Goal: Task Accomplishment & Management: Use online tool/utility

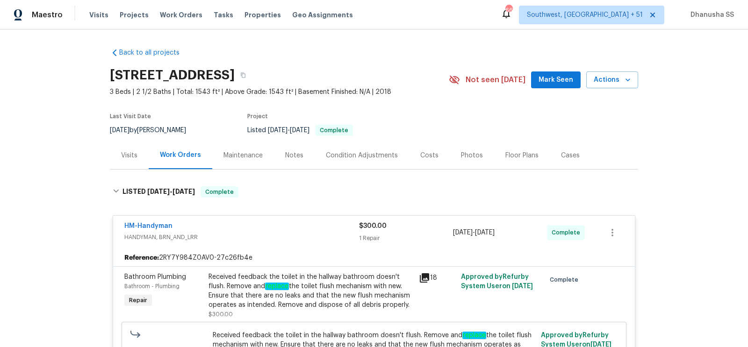
click at [182, 12] on span "Work Orders" at bounding box center [181, 14] width 43 height 9
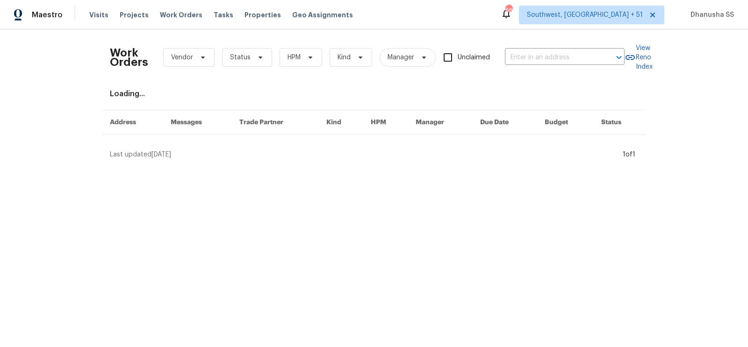
click at [530, 93] on div "Loading..." at bounding box center [374, 93] width 528 height 9
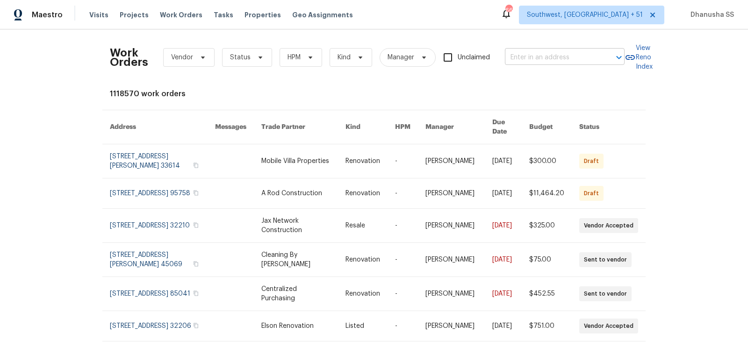
click at [515, 59] on input "text" at bounding box center [552, 57] width 94 height 14
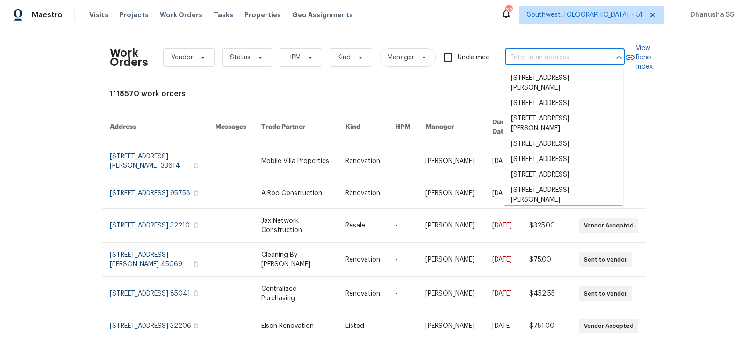
paste input "Orlando"
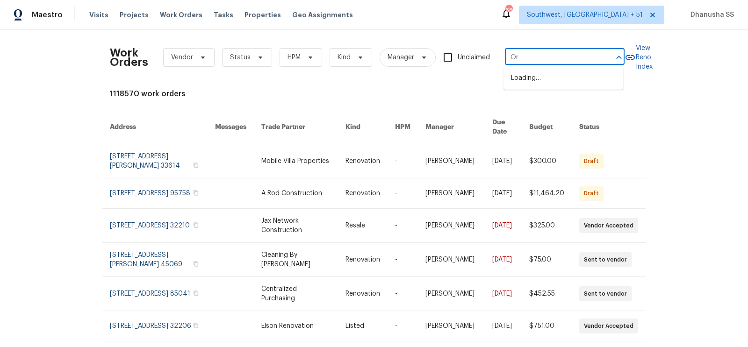
type input "O"
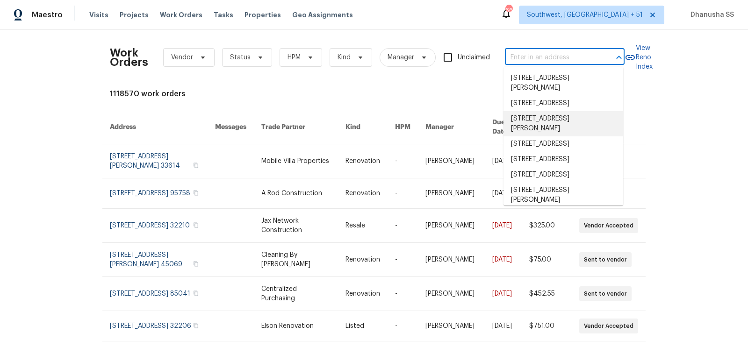
paste input "[STREET_ADDRESS]"
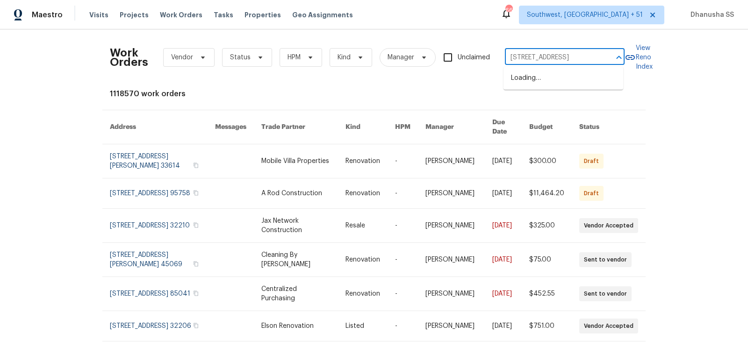
scroll to position [0, 22]
type input "[STREET_ADDRESS]"
click at [552, 76] on li "[STREET_ADDRESS]" at bounding box center [564, 78] width 120 height 15
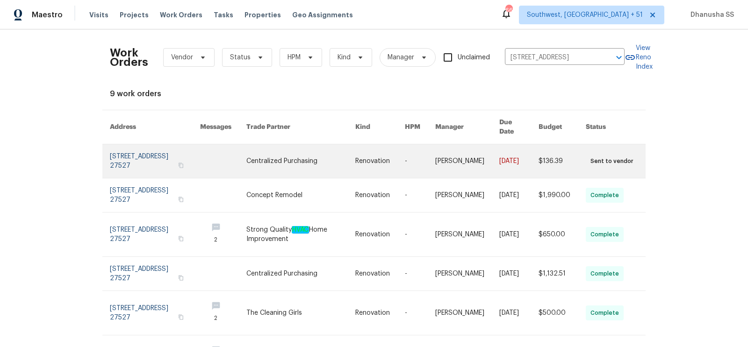
click at [344, 158] on link at bounding box center [300, 161] width 109 height 34
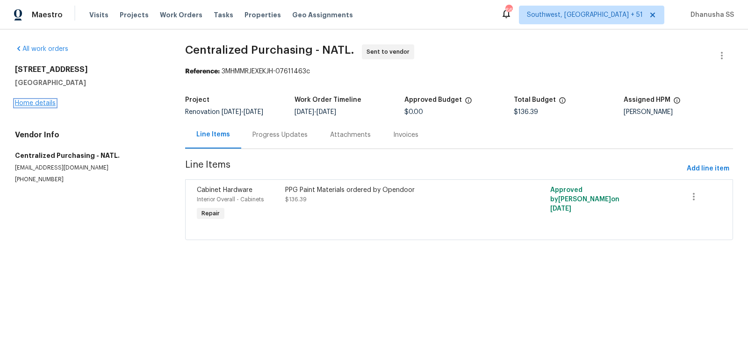
click at [34, 101] on link "Home details" at bounding box center [35, 103] width 41 height 7
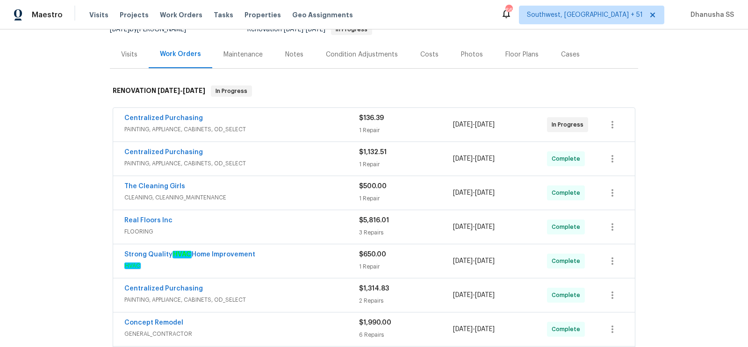
click at [287, 216] on div "Real Floors Inc" at bounding box center [241, 221] width 235 height 11
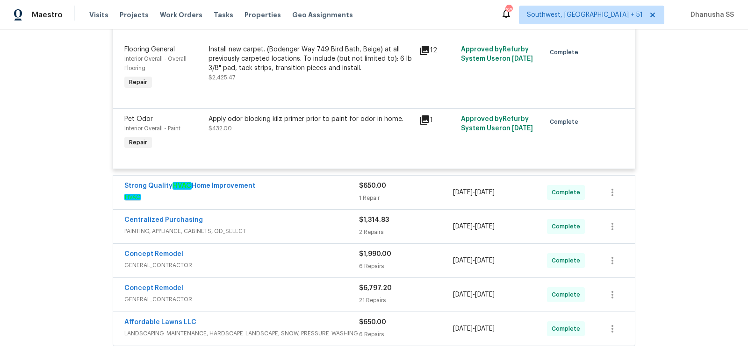
scroll to position [412, 0]
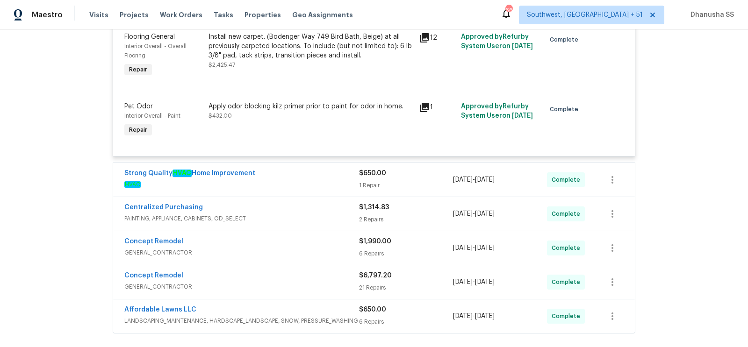
click at [301, 184] on span "HVAC" at bounding box center [241, 184] width 235 height 9
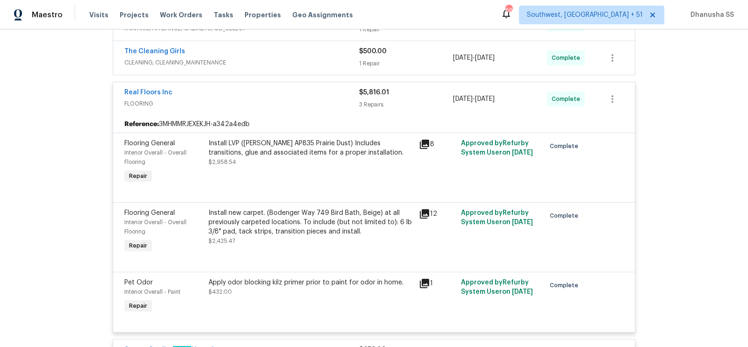
scroll to position [103, 0]
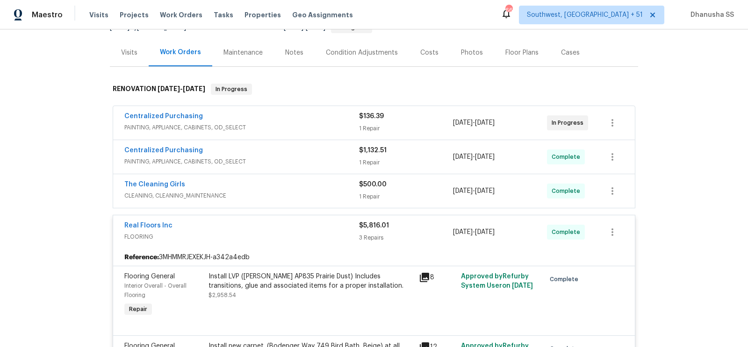
click at [347, 178] on div "The Cleaning Girls CLEANING, CLEANING_MAINTENANCE $500.00 1 Repair [DATE] - [DA…" at bounding box center [374, 191] width 522 height 34
click at [319, 191] on span "CLEANING, CLEANING_MAINTENANCE" at bounding box center [241, 195] width 235 height 9
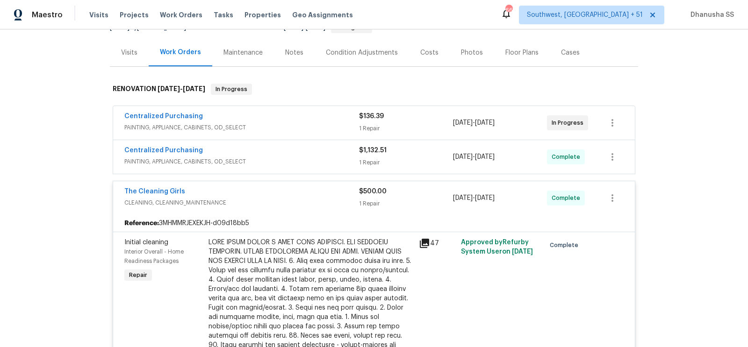
click at [309, 140] on div "Centralized Purchasing PAINTING, APPLIANCE, CABINETS, OD_SELECT $1,132.51 1 Rep…" at bounding box center [374, 157] width 522 height 34
click at [321, 157] on span "PAINTING, APPLIANCE, CABINETS, OD_SELECT" at bounding box center [241, 161] width 235 height 9
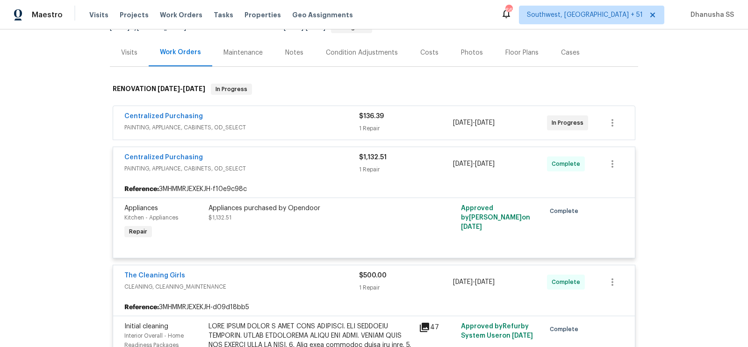
click at [315, 134] on div "Centralized Purchasing PAINTING, APPLIANCE, CABINETS, OD_SELECT $136.39 1 Repai…" at bounding box center [374, 123] width 522 height 34
click at [314, 130] on span "PAINTING, APPLIANCE, CABINETS, OD_SELECT" at bounding box center [241, 127] width 235 height 9
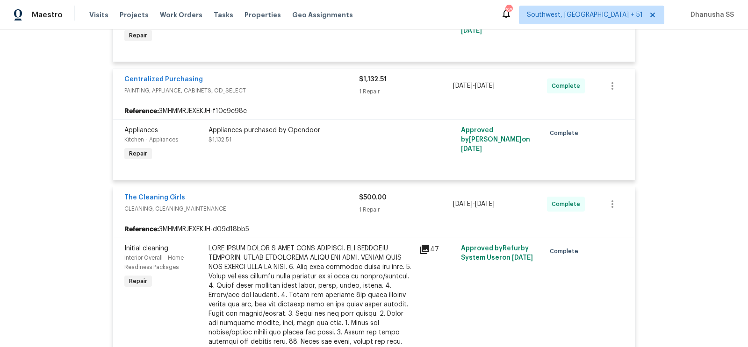
scroll to position [0, 0]
